Goal: Check status: Verify the current state of an ongoing process or item

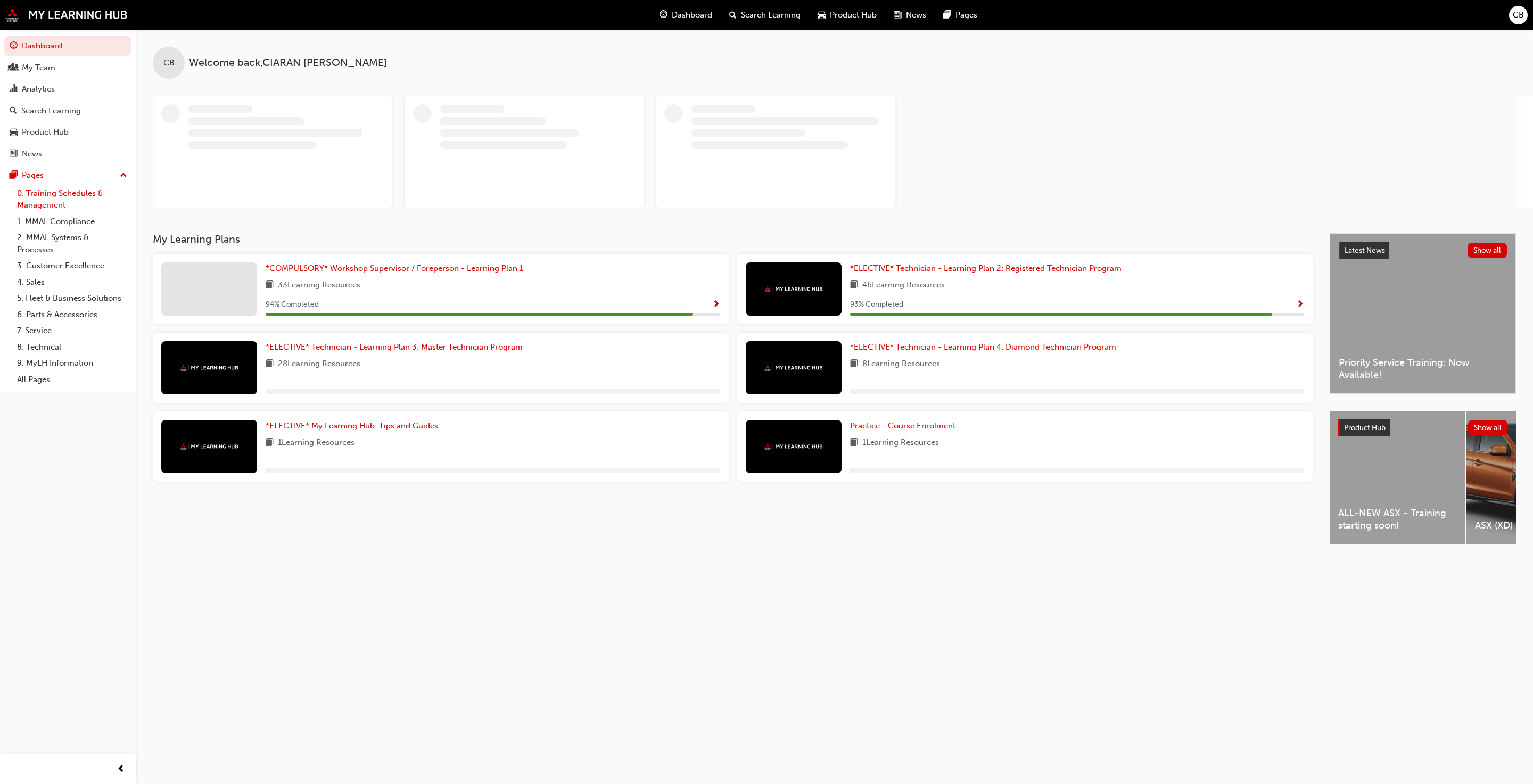
click at [30, 206] on link "0. Training Schedules & Management" at bounding box center [72, 198] width 118 height 28
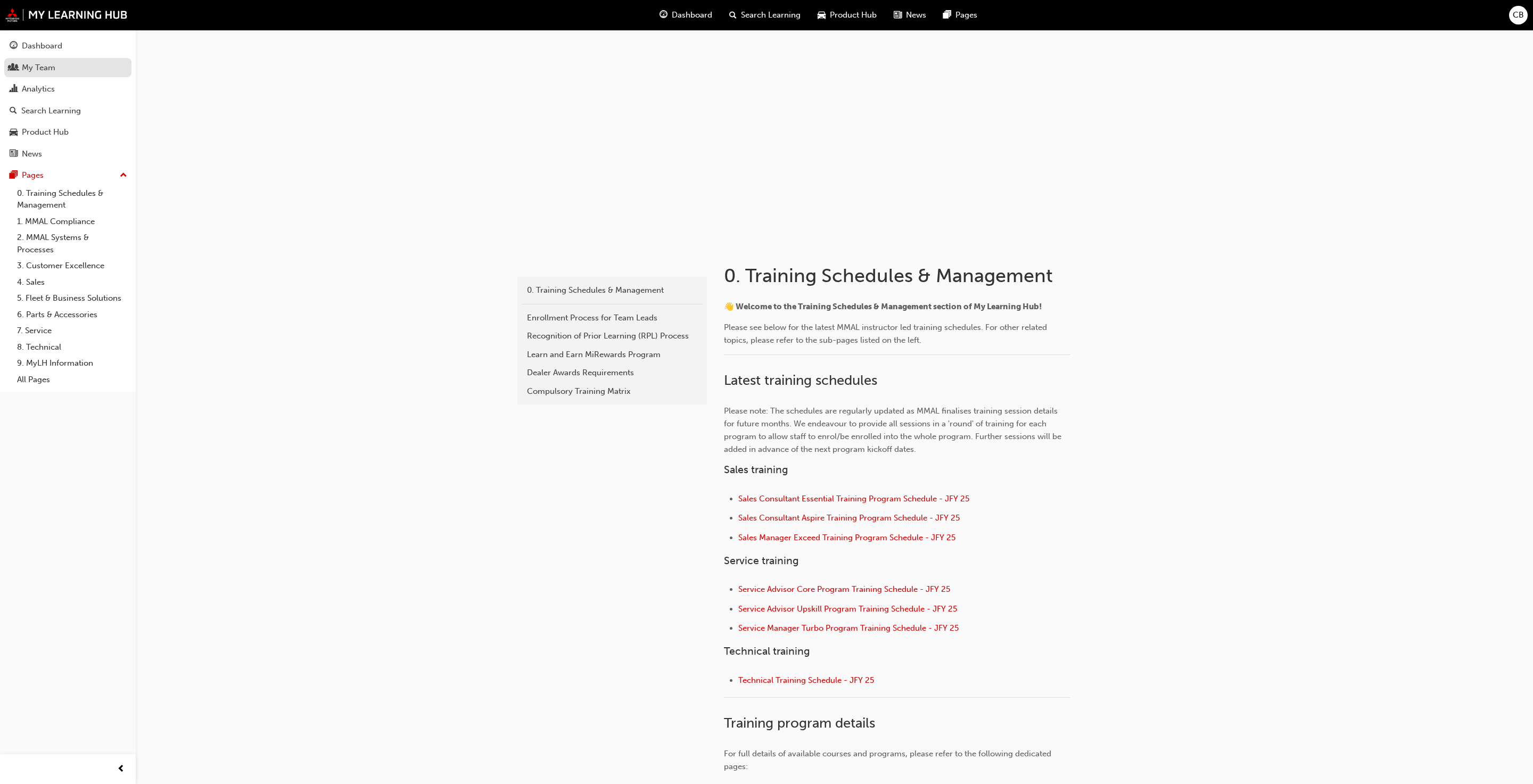
click at [30, 71] on div "My Team" at bounding box center [38, 68] width 33 height 13
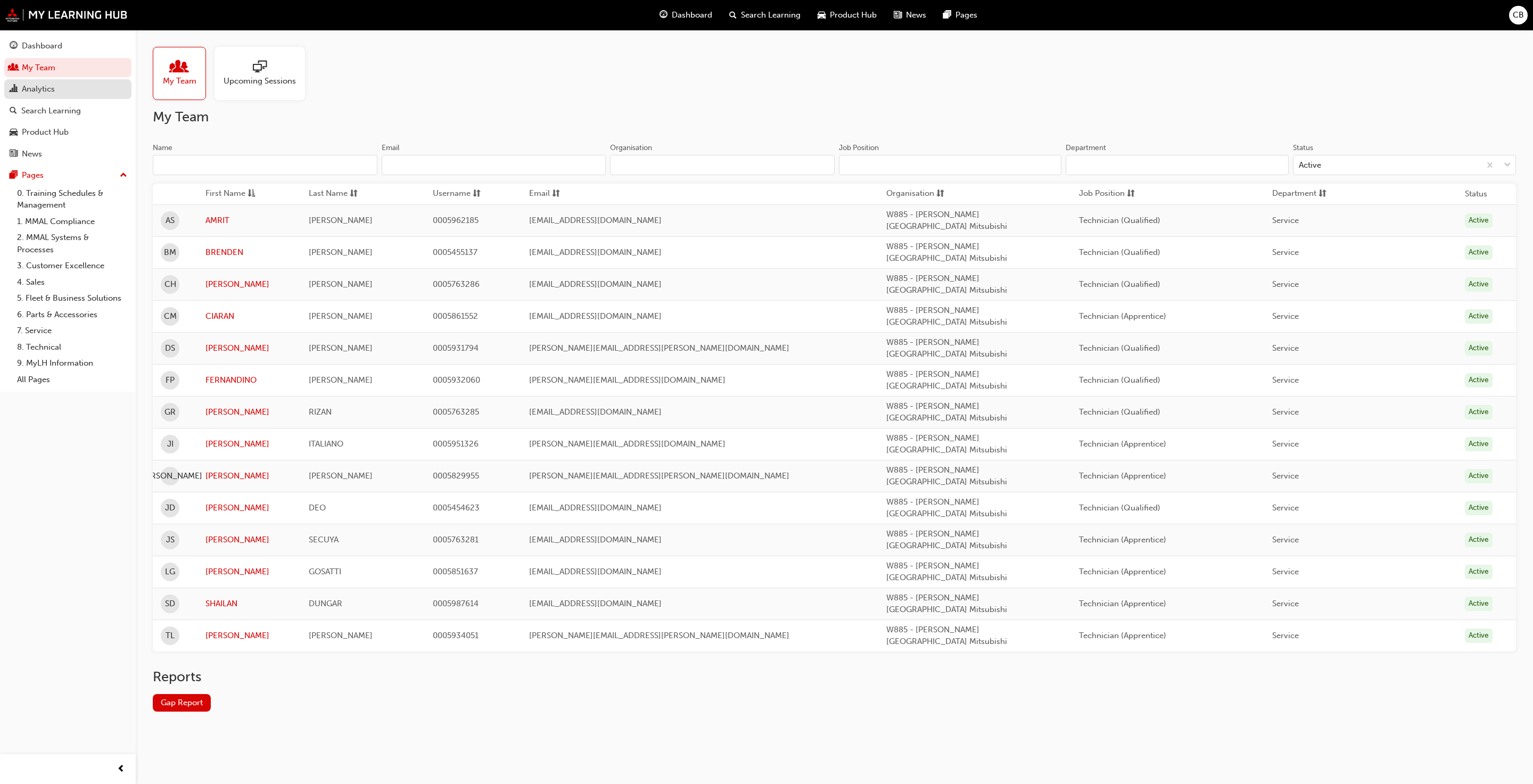
click at [42, 89] on div "Analytics" at bounding box center [38, 90] width 33 height 13
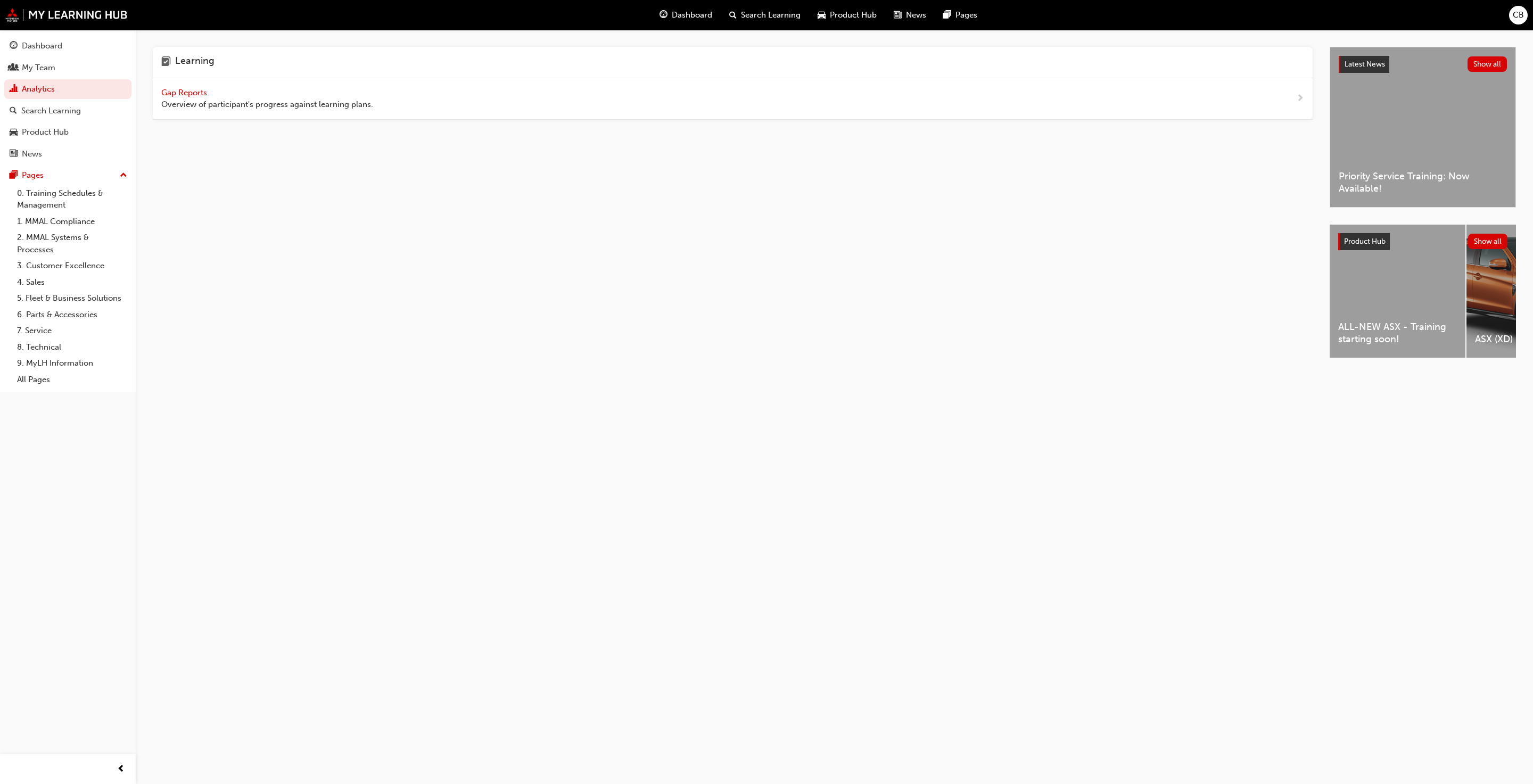
click at [178, 89] on span "Gap Reports" at bounding box center [185, 92] width 48 height 10
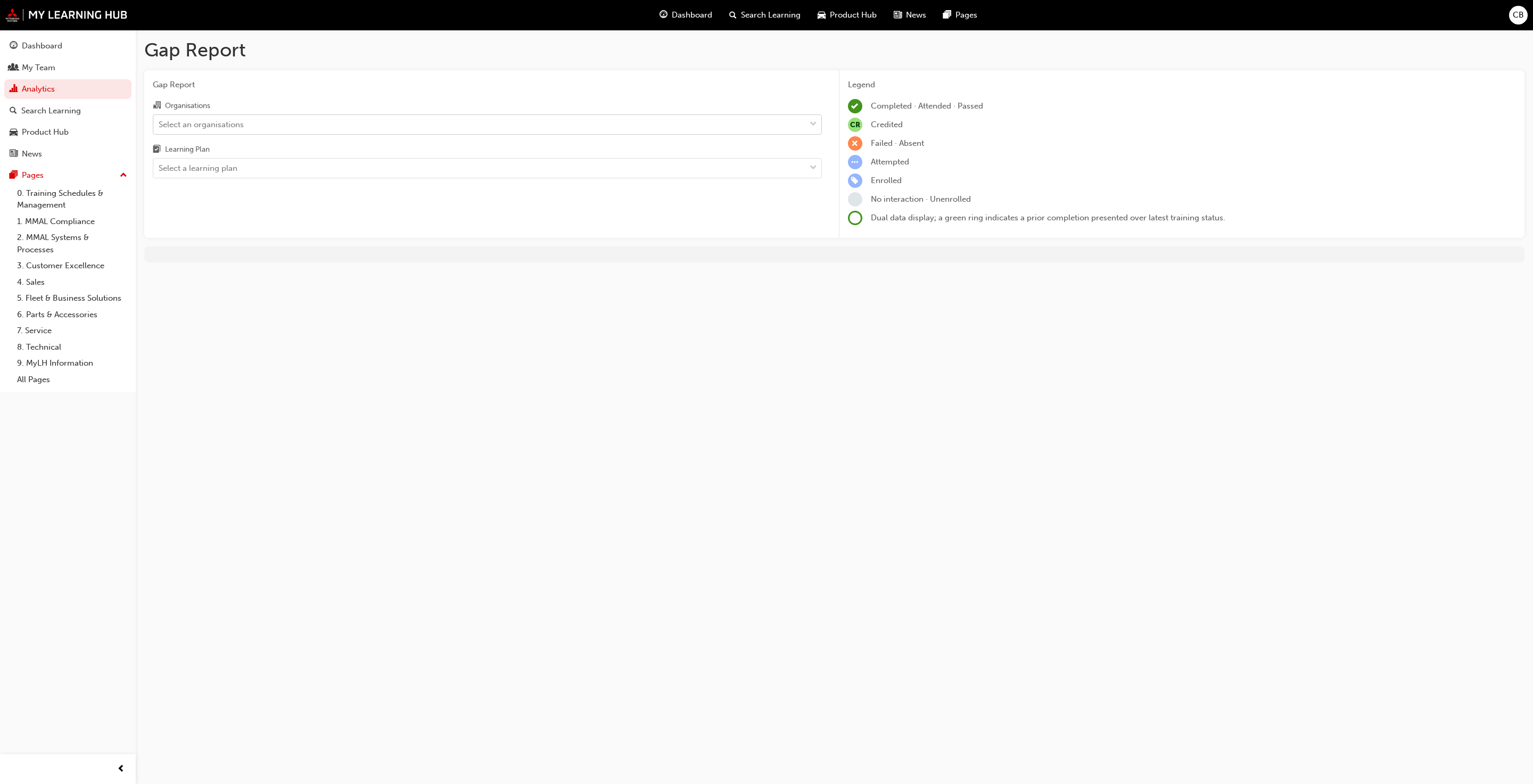
click at [218, 131] on div "Select an organisations" at bounding box center [479, 124] width 652 height 19
click at [160, 128] on input "Organisations Select an organisations" at bounding box center [159, 124] width 1 height 9
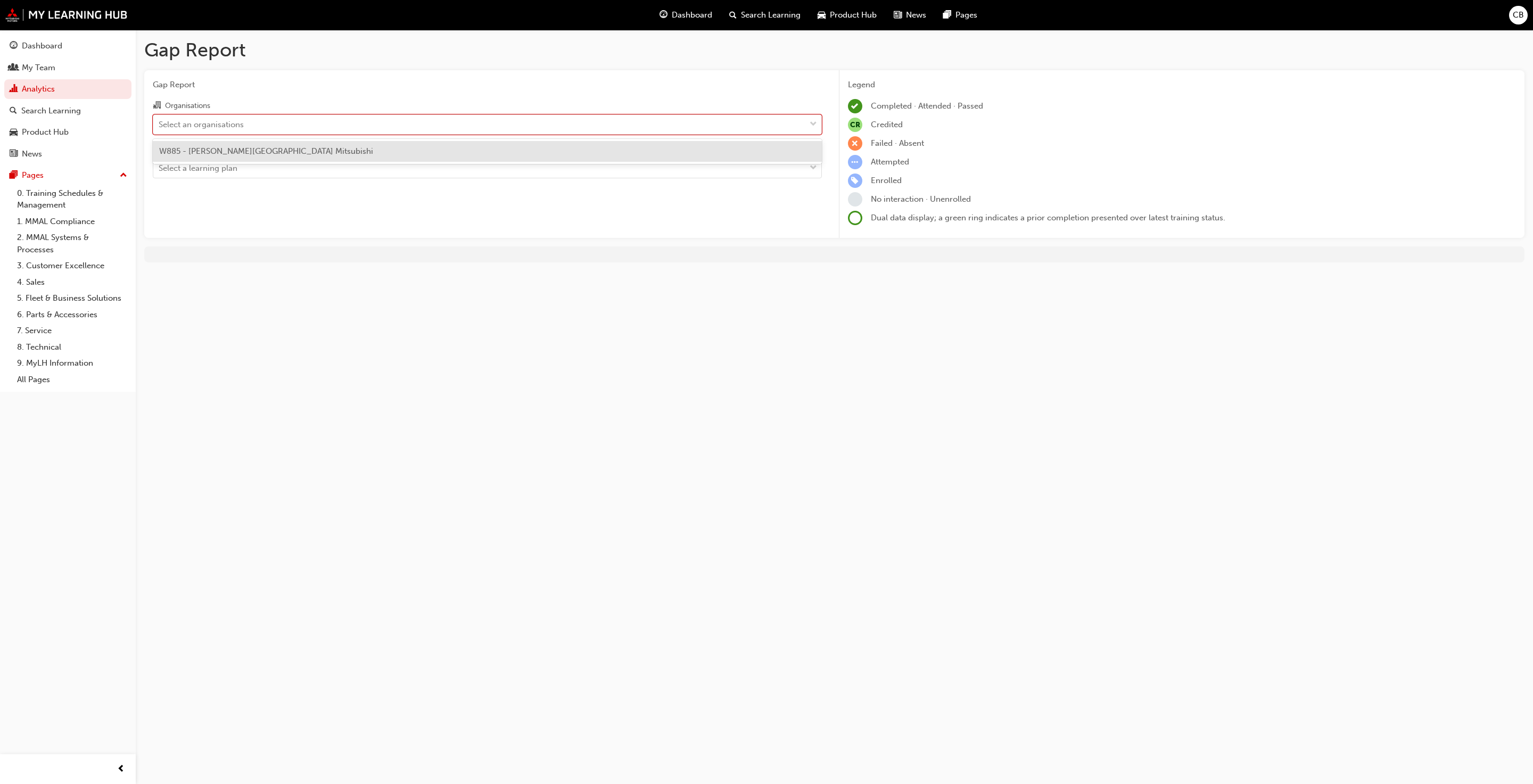
click at [219, 150] on span "W885 - [PERSON_NAME][GEOGRAPHIC_DATA] Mitsubishi" at bounding box center [266, 151] width 214 height 10
click at [221, 168] on div "Select a learning plan" at bounding box center [198, 169] width 79 height 13
click at [160, 168] on input "Learning Plan Select a learning plan" at bounding box center [159, 168] width 1 height 9
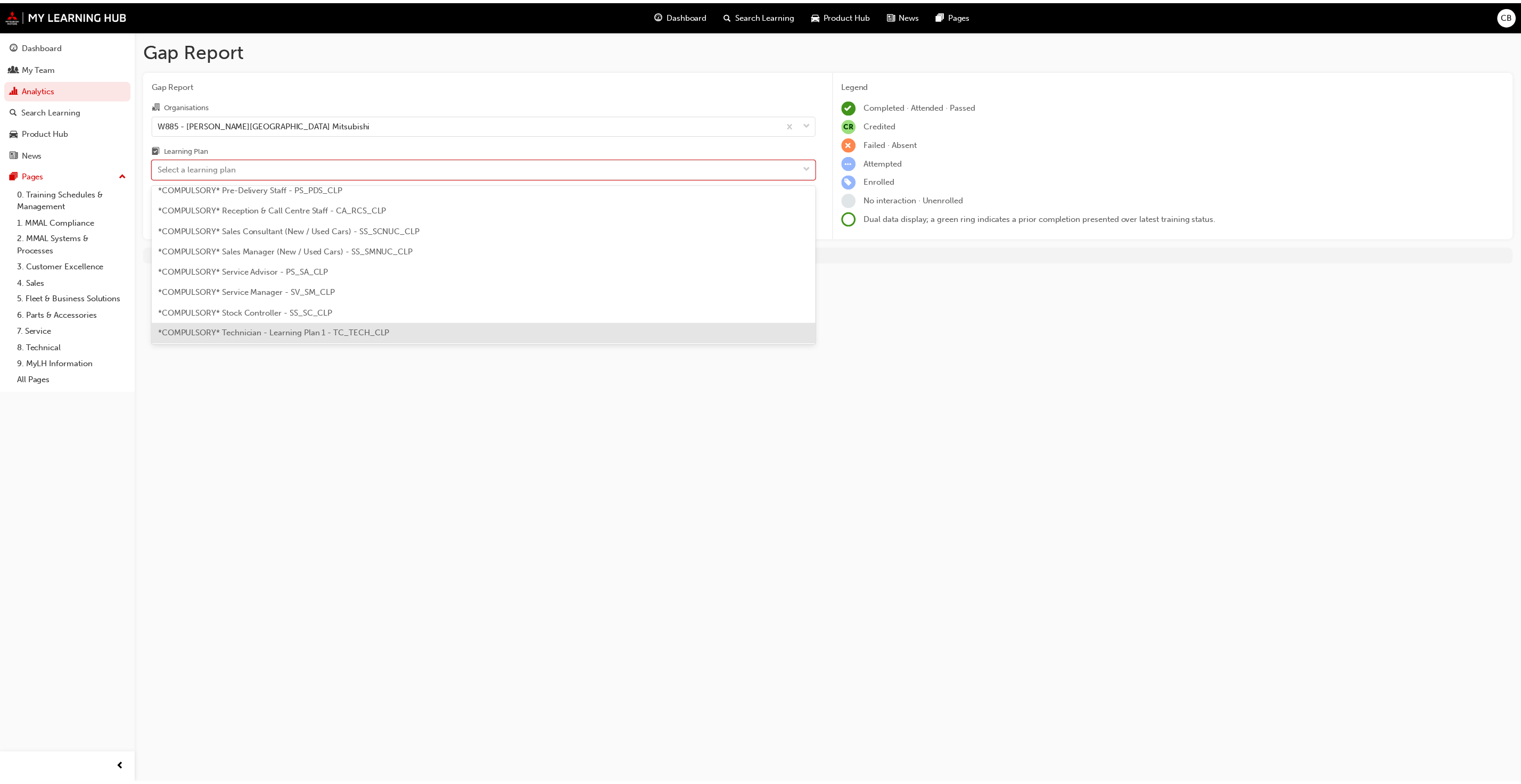
scroll to position [319, 0]
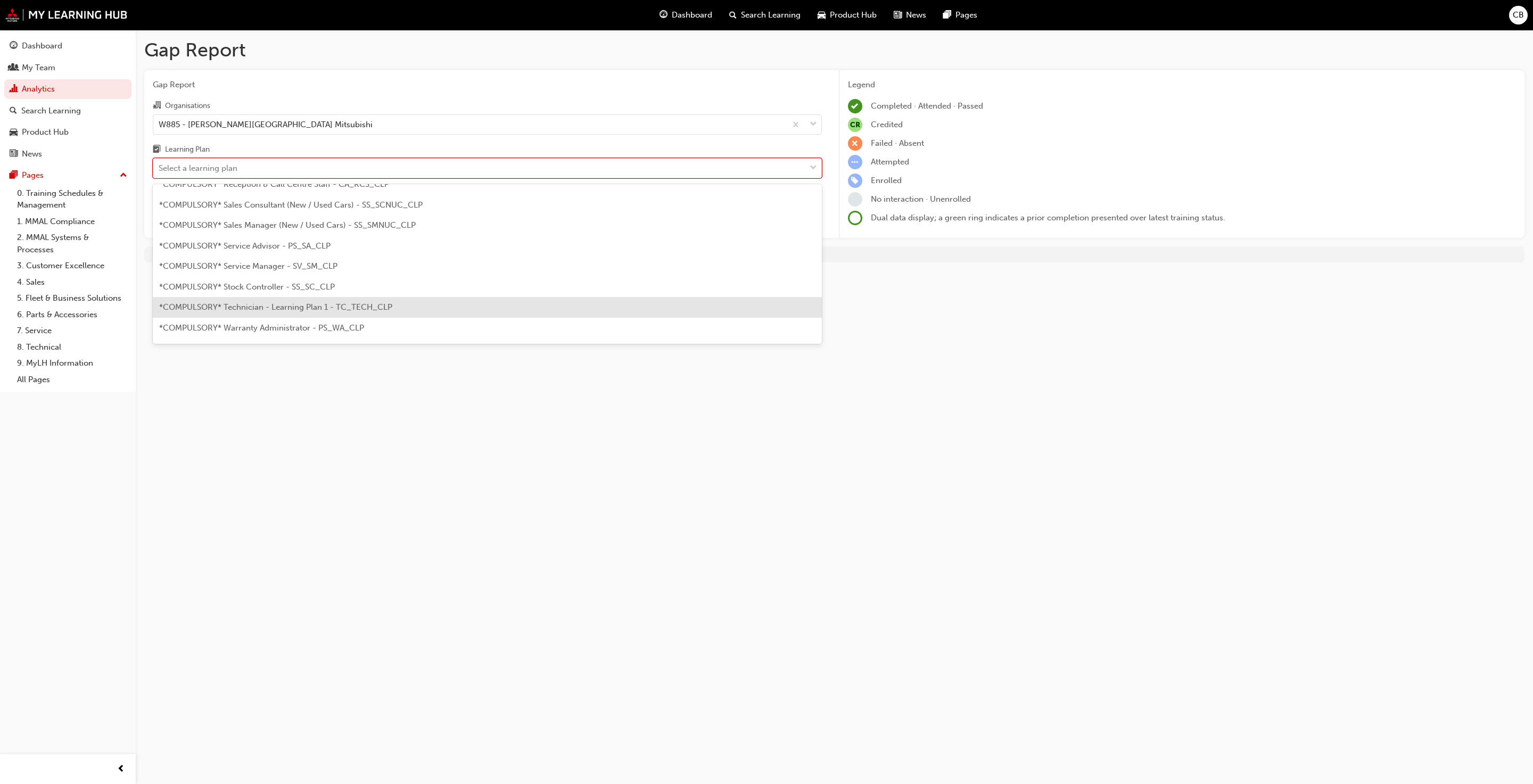
click at [270, 313] on div "*COMPULSORY* Technician - Learning Plan 1 - TC_TECH_CLP" at bounding box center [487, 307] width 669 height 21
